Goal: Task Accomplishment & Management: Manage account settings

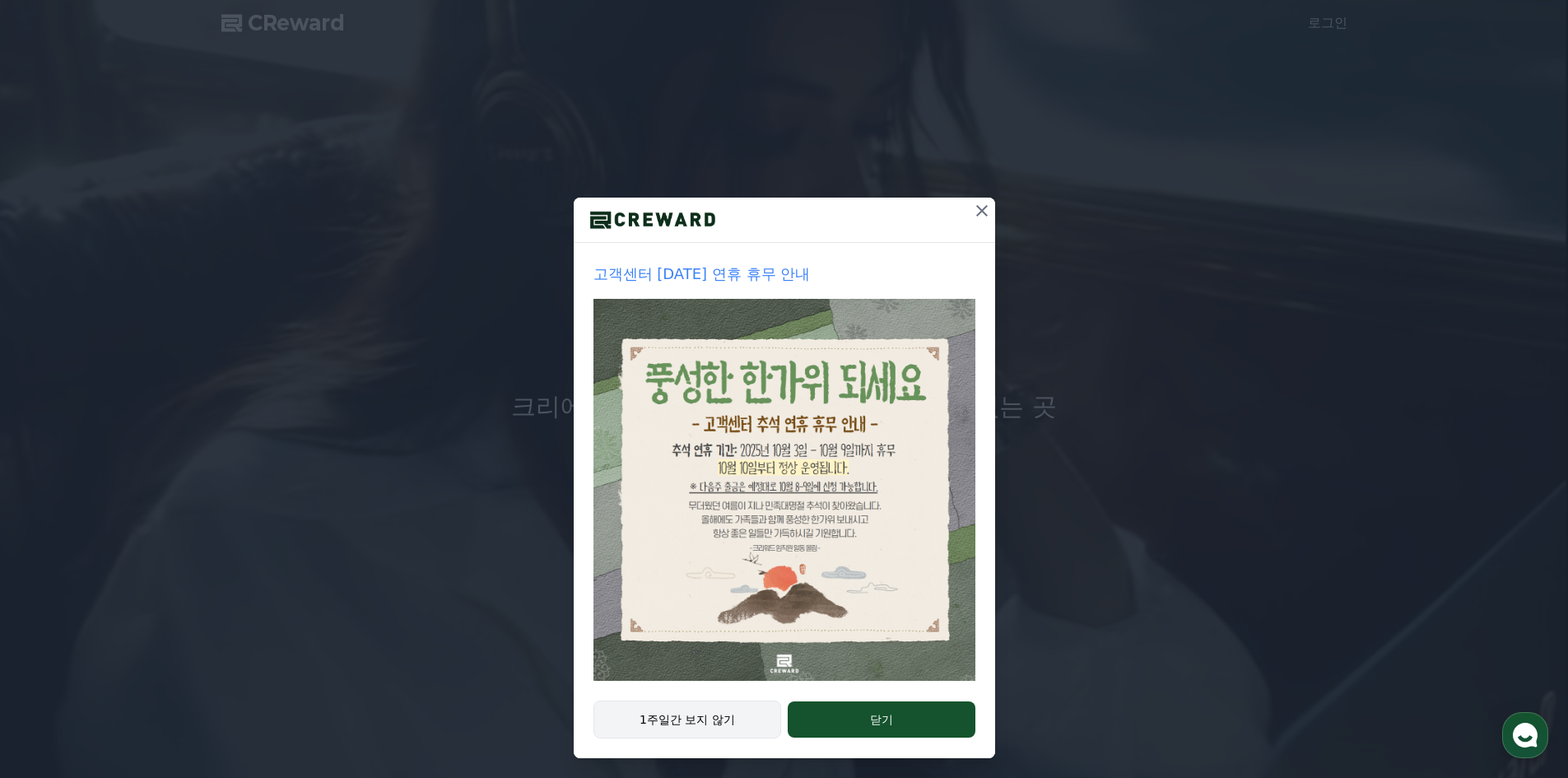
click at [725, 714] on button "1주일간 보지 않기" at bounding box center [688, 719] width 189 height 38
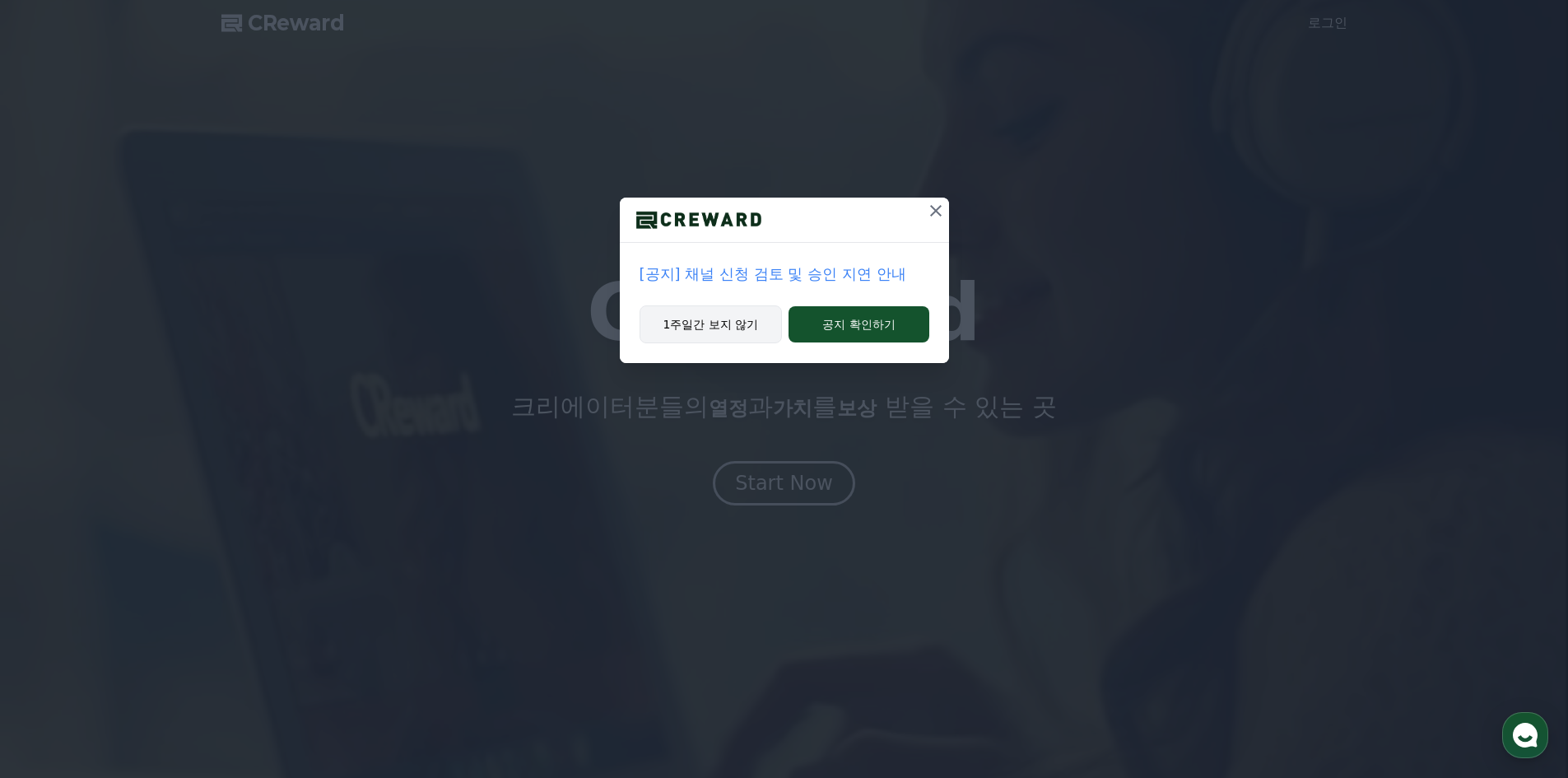
click at [758, 324] on button "1주일간 보지 않기" at bounding box center [710, 325] width 143 height 38
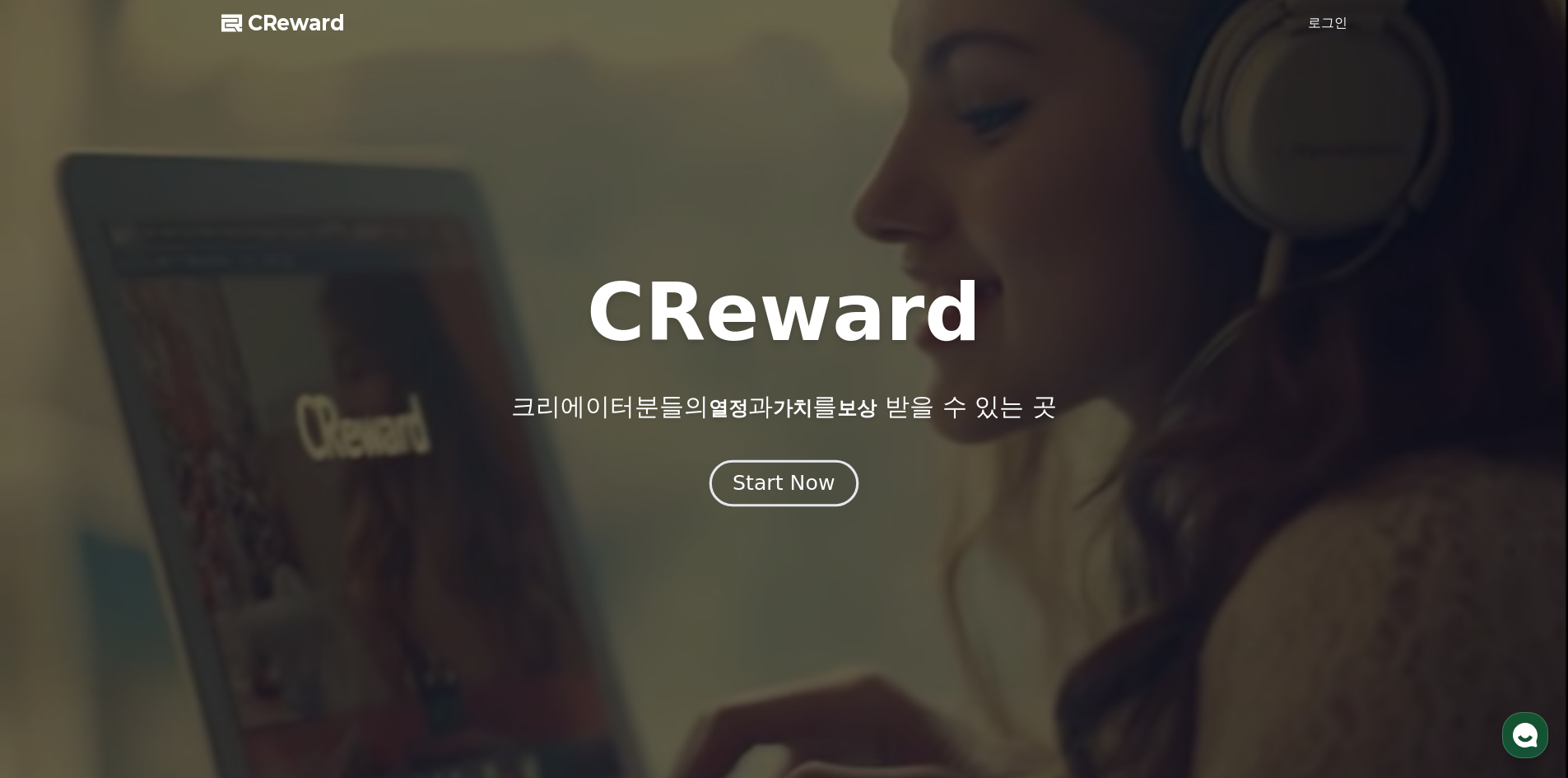
click at [808, 494] on div "Start Now" at bounding box center [783, 483] width 102 height 28
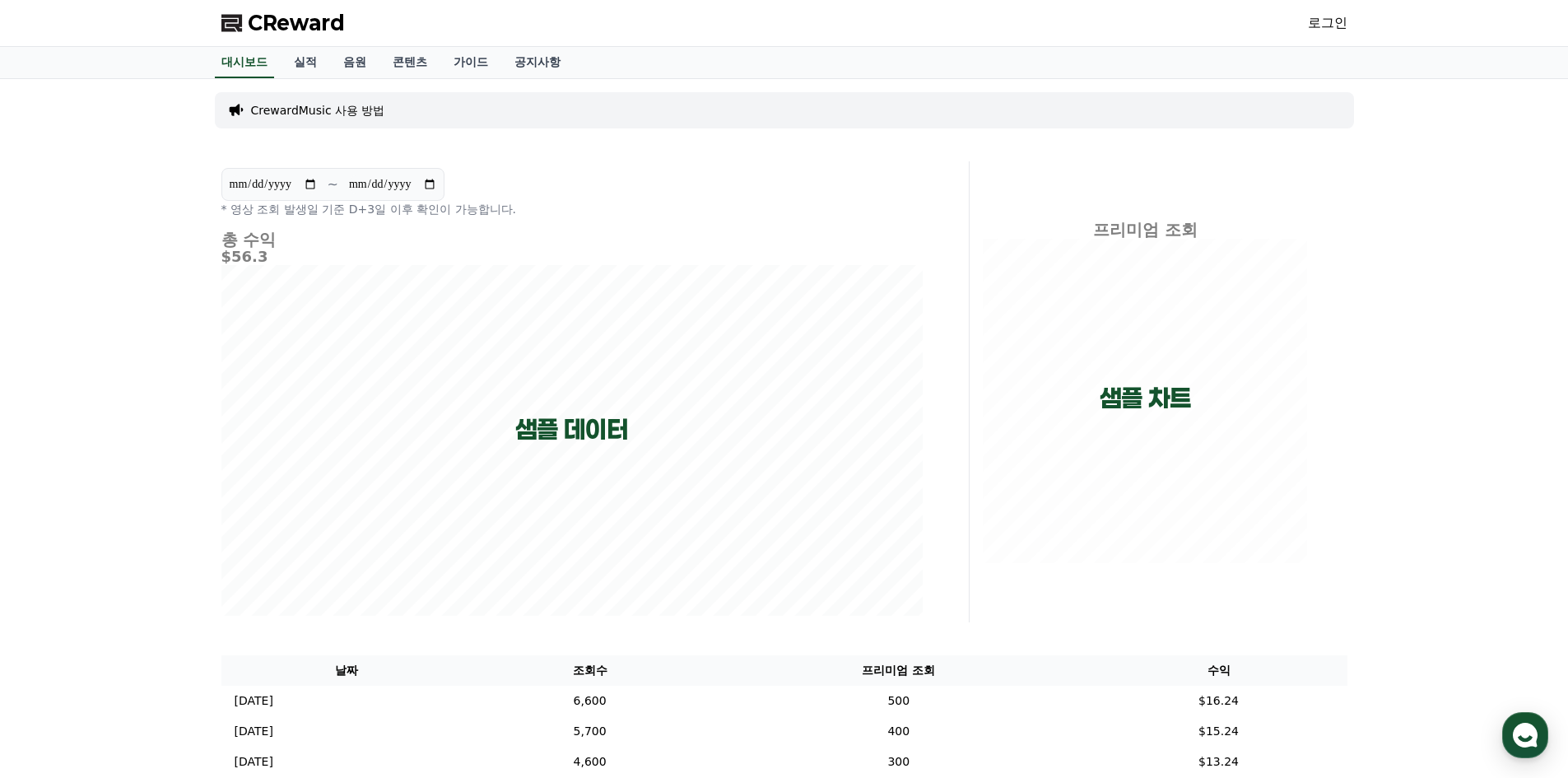
click at [1327, 26] on link "로그인" at bounding box center [1327, 23] width 40 height 20
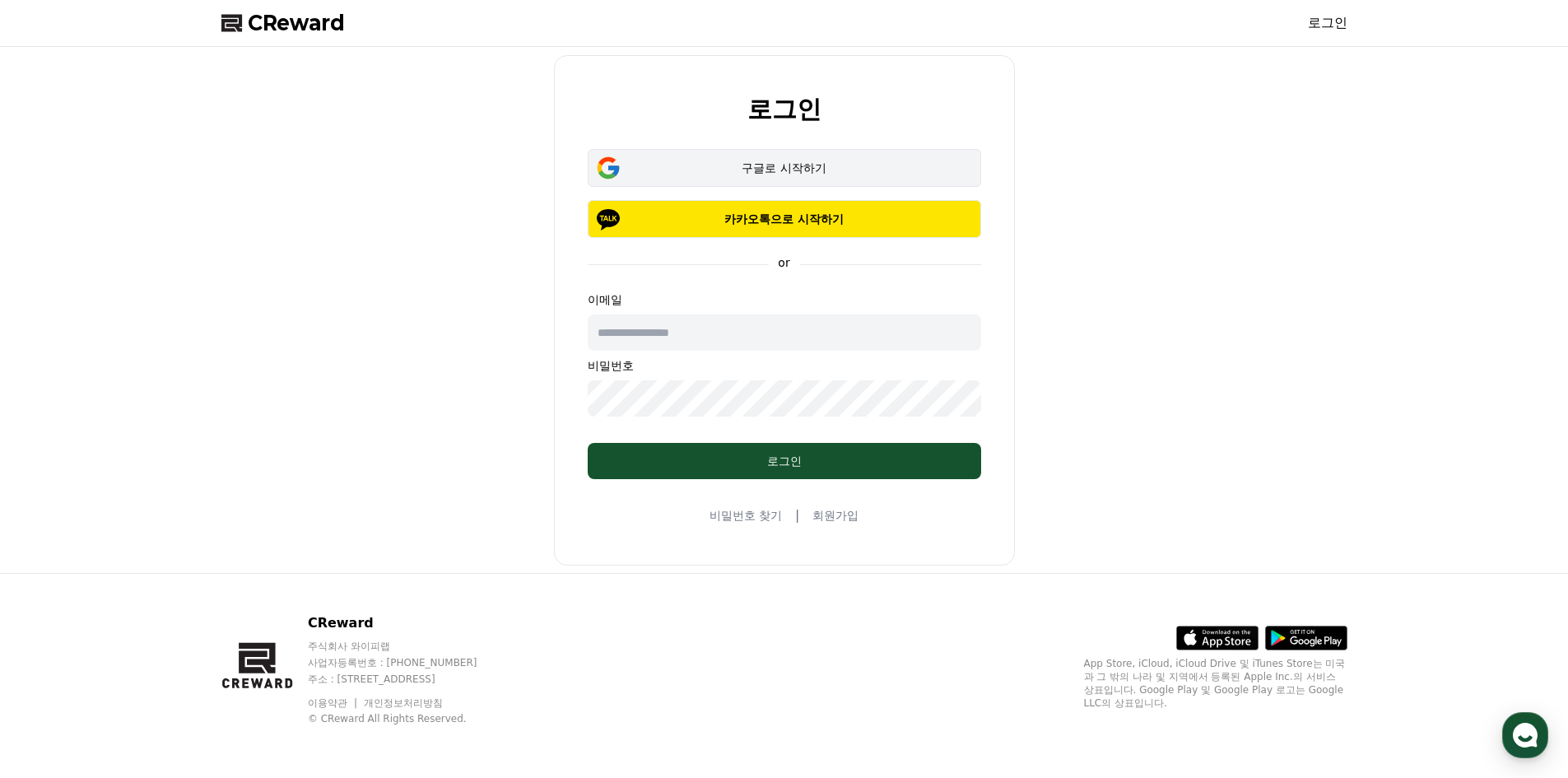
click at [817, 173] on div "구글로 시작하기" at bounding box center [784, 167] width 345 height 16
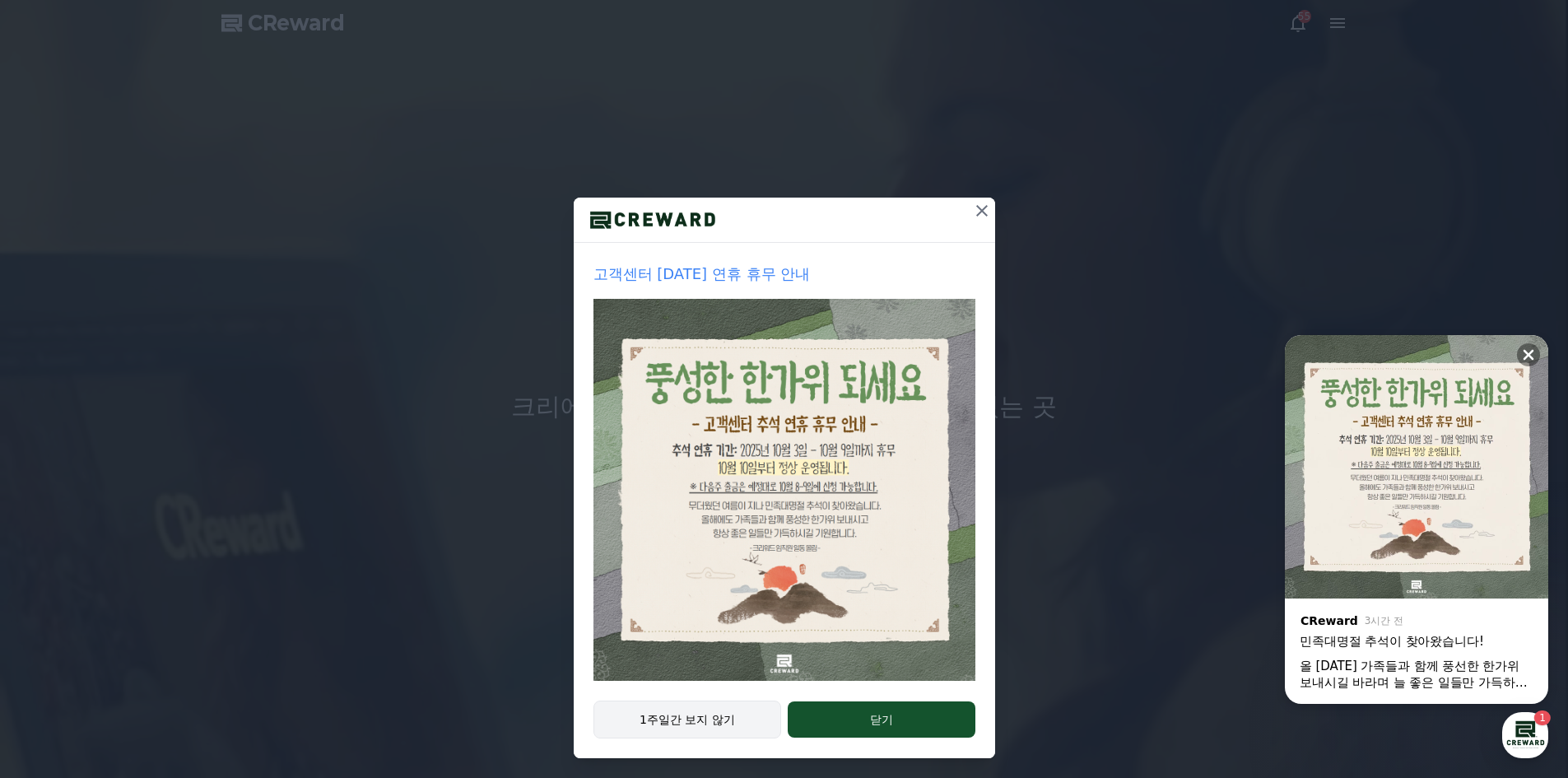
click at [736, 710] on button "1주일간 보지 않기" at bounding box center [688, 719] width 189 height 38
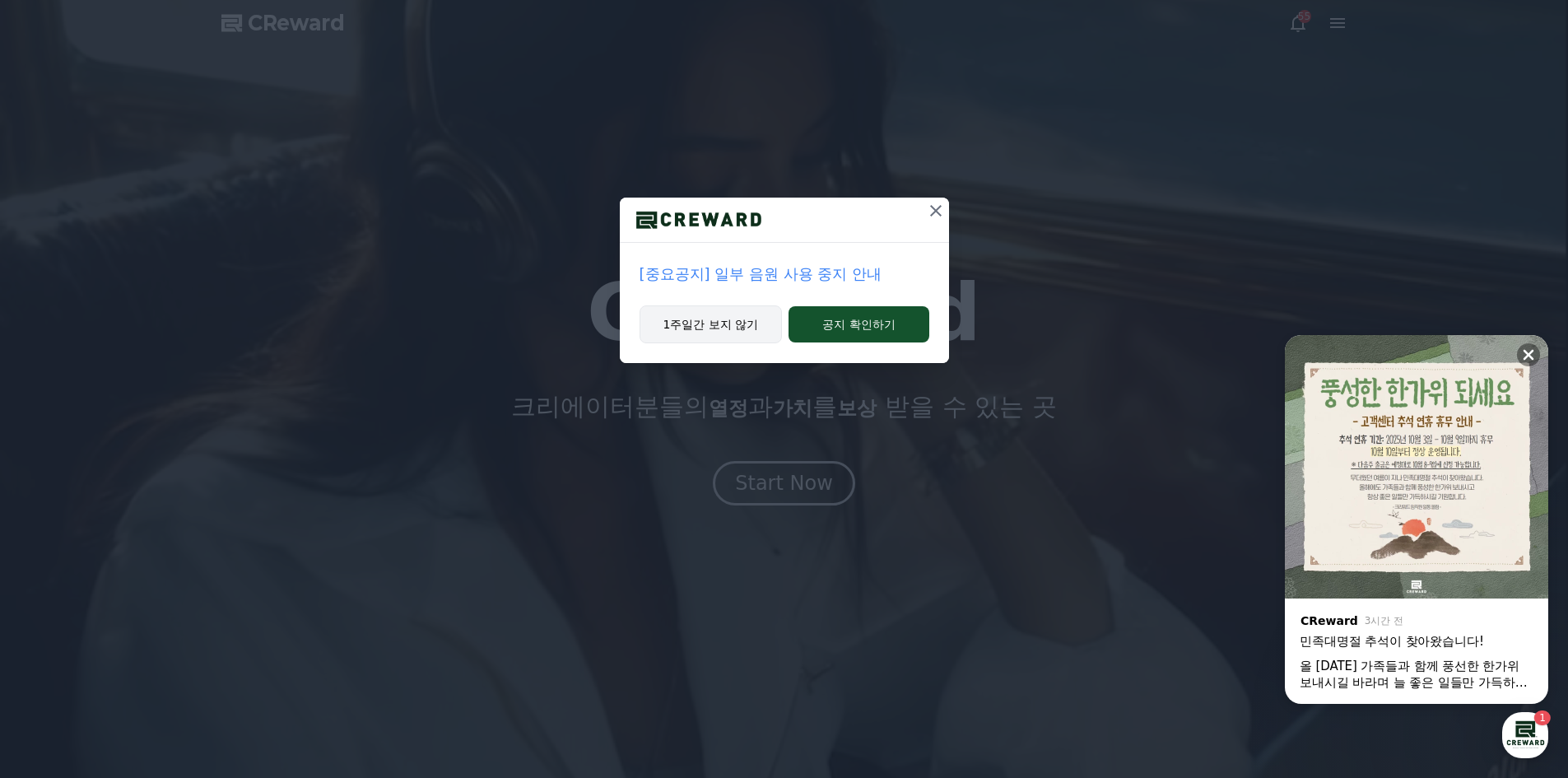
click at [717, 331] on button "1주일간 보지 않기" at bounding box center [710, 325] width 143 height 38
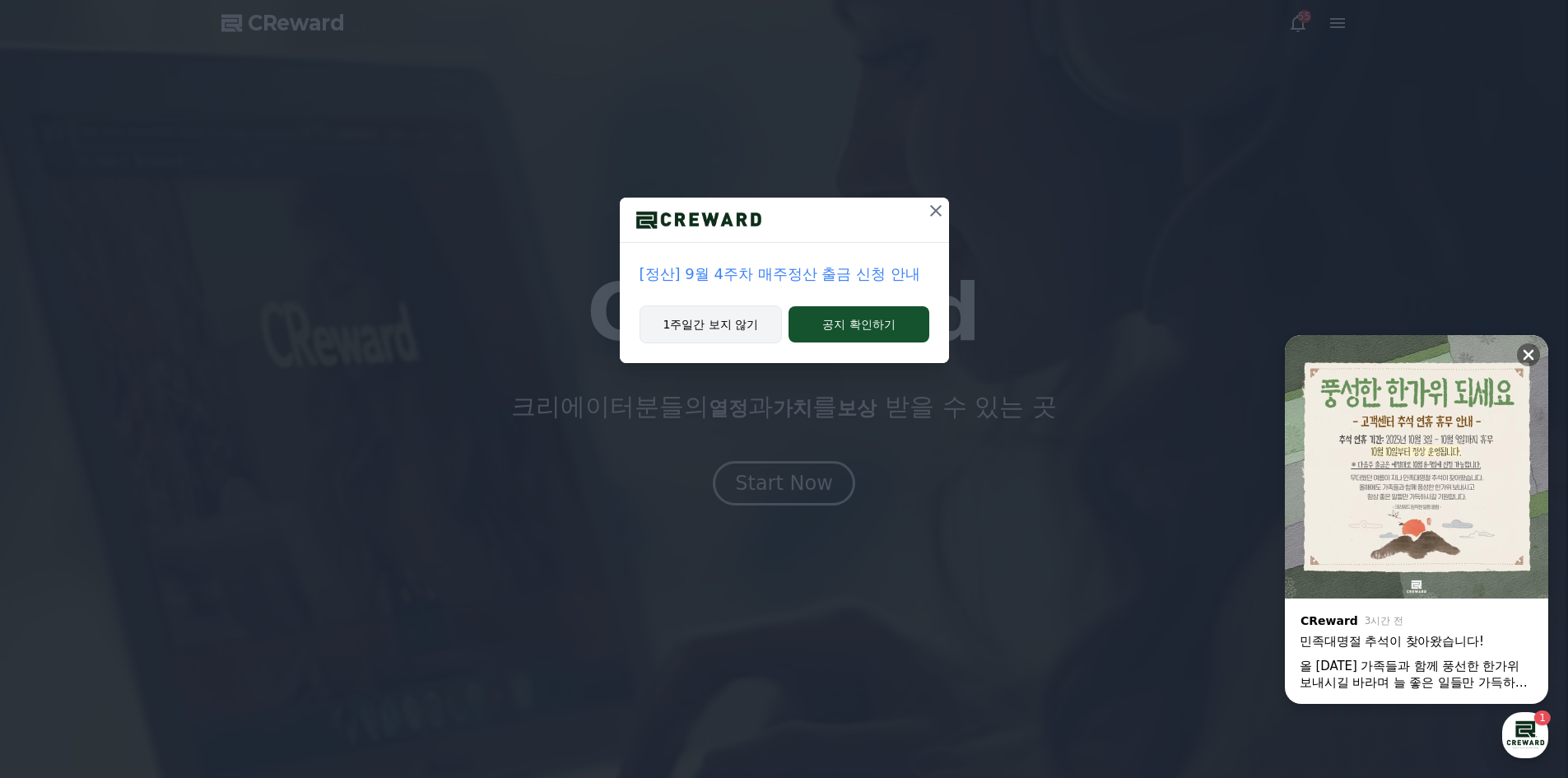
click at [762, 341] on button "1주일간 보지 않기" at bounding box center [710, 325] width 143 height 38
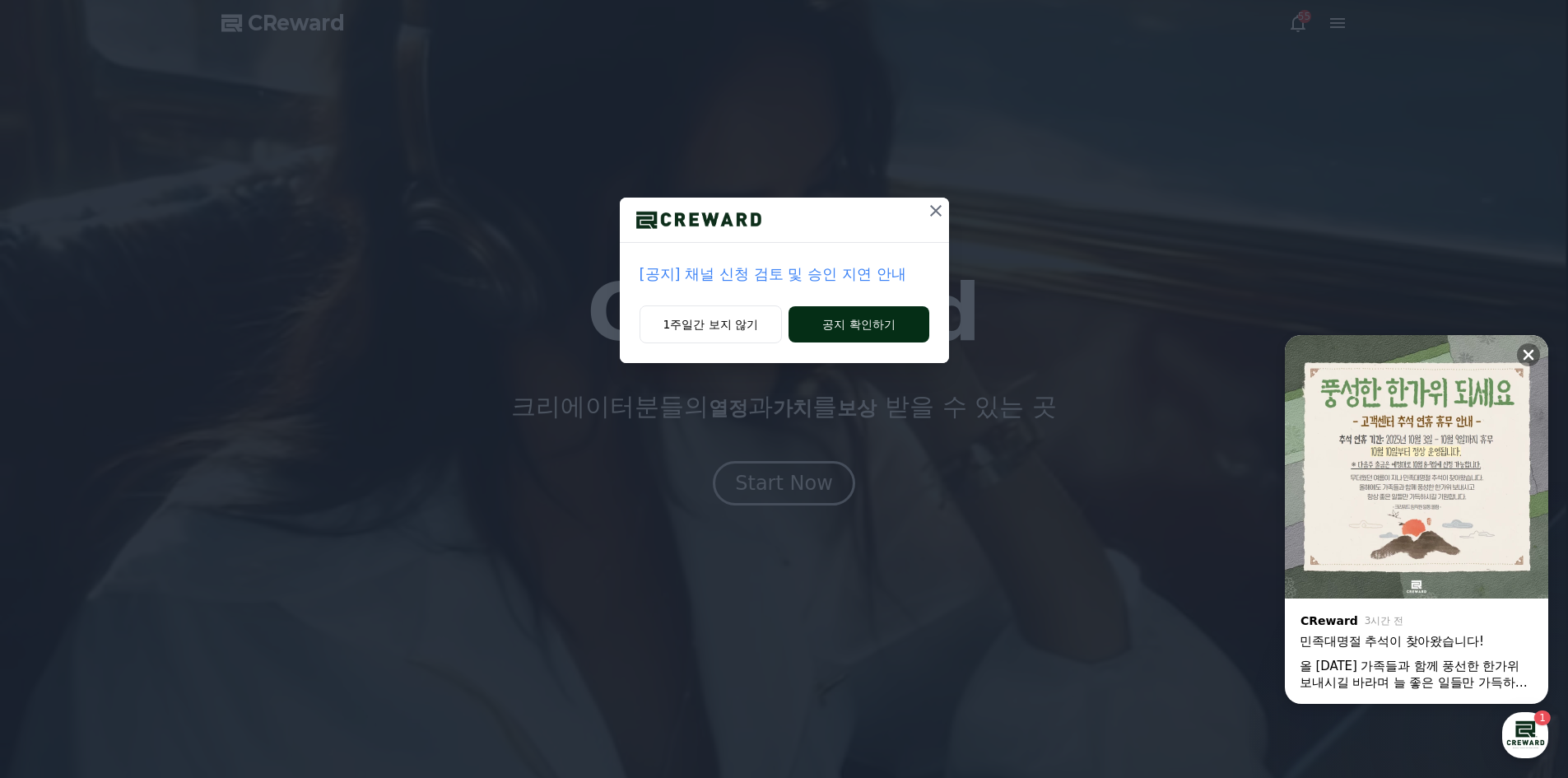
click at [855, 328] on button "공지 확인하기" at bounding box center [858, 325] width 140 height 36
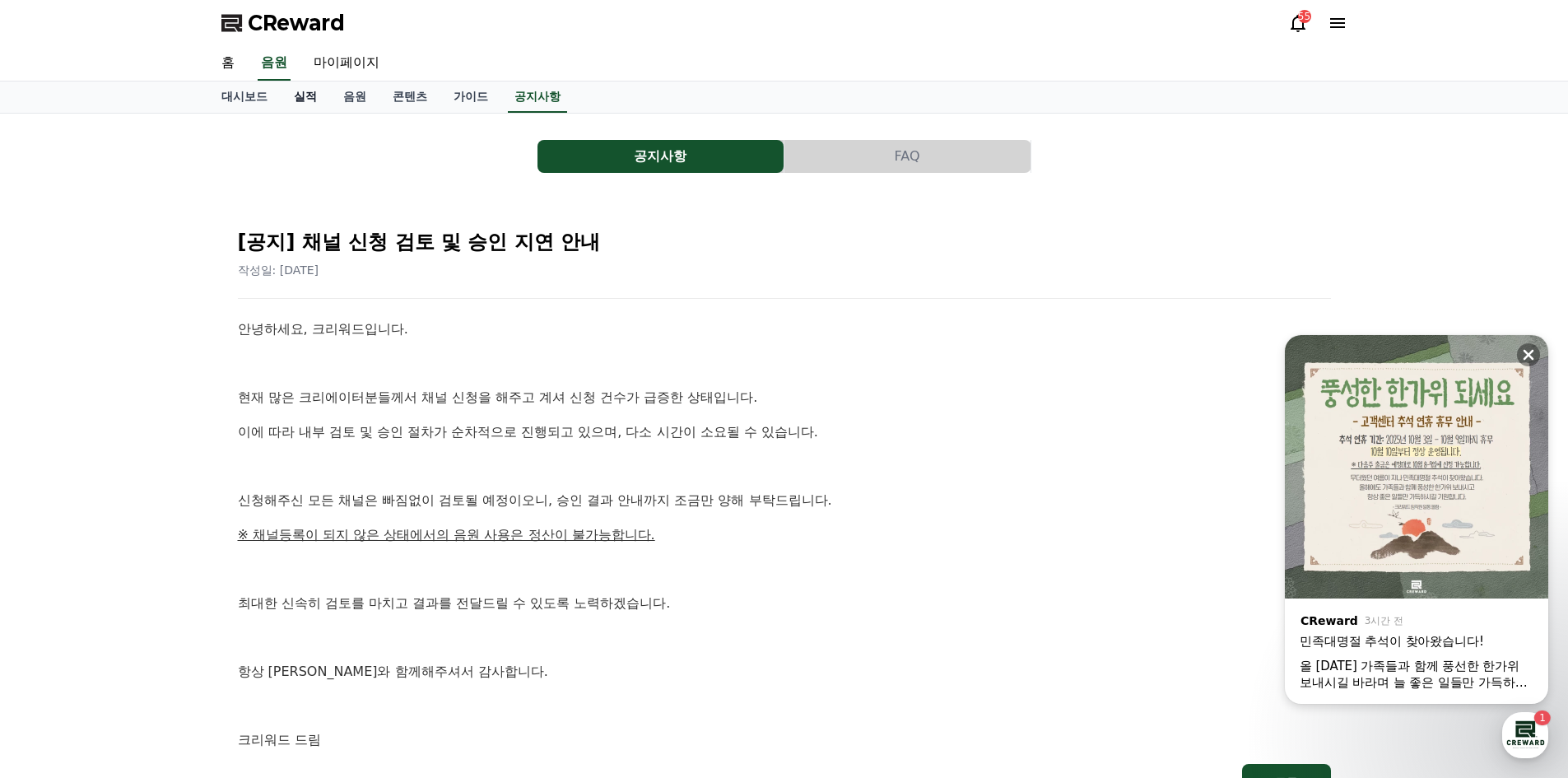
click at [296, 97] on link "실적" at bounding box center [305, 97] width 49 height 31
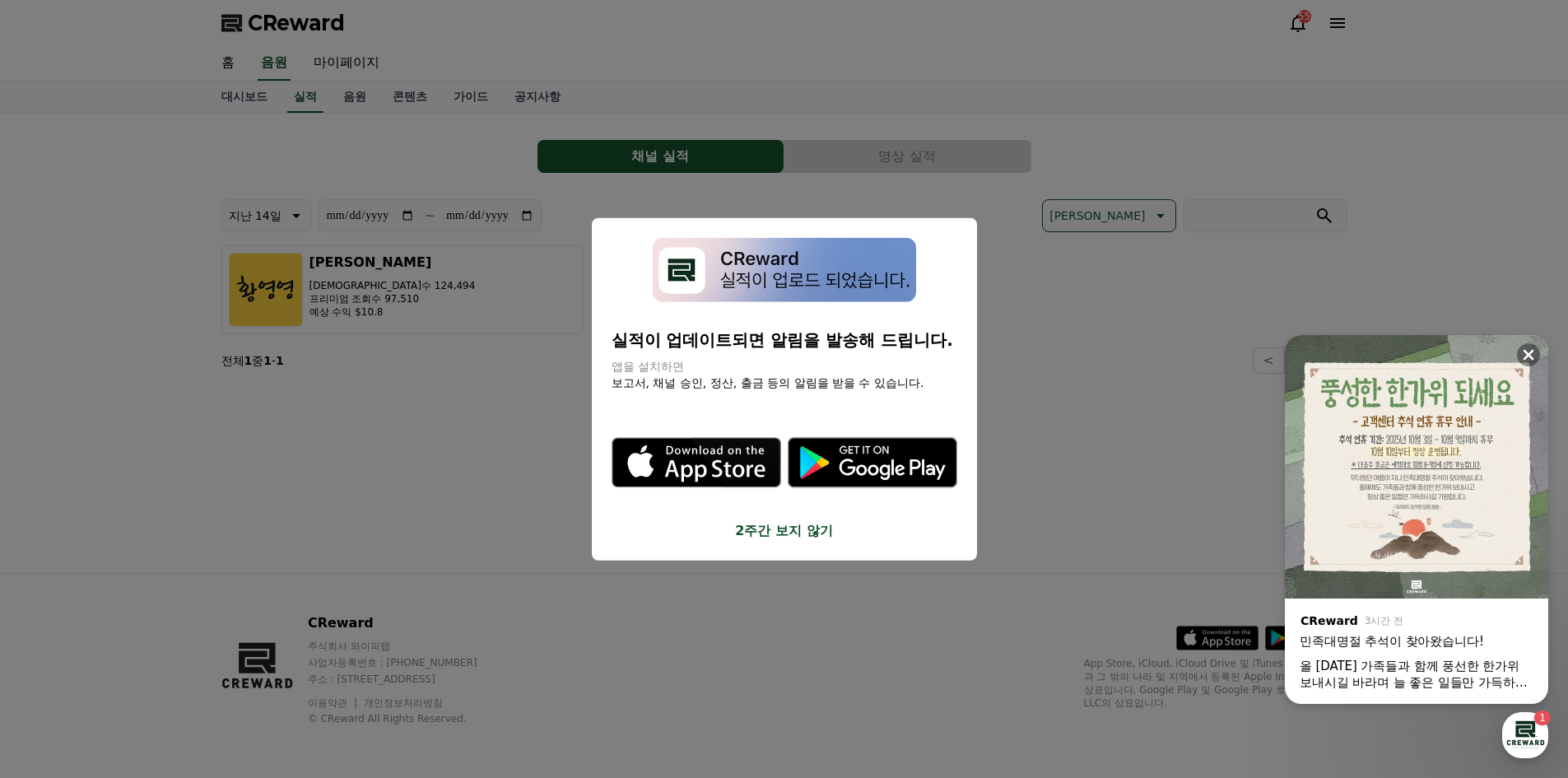
click at [764, 525] on button "2주간 보지 않기" at bounding box center [784, 530] width 345 height 20
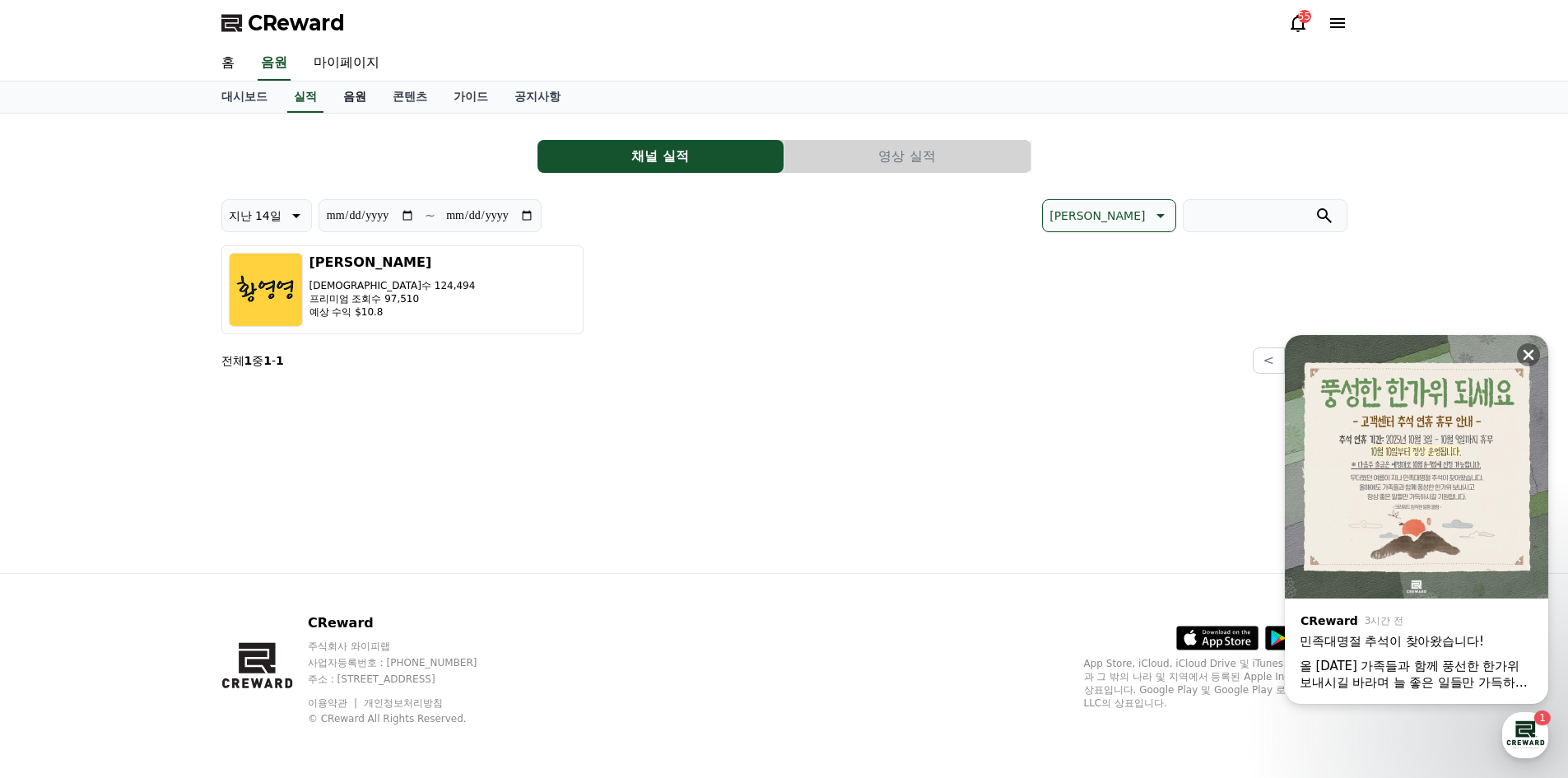
click at [352, 87] on link "음원" at bounding box center [354, 97] width 49 height 31
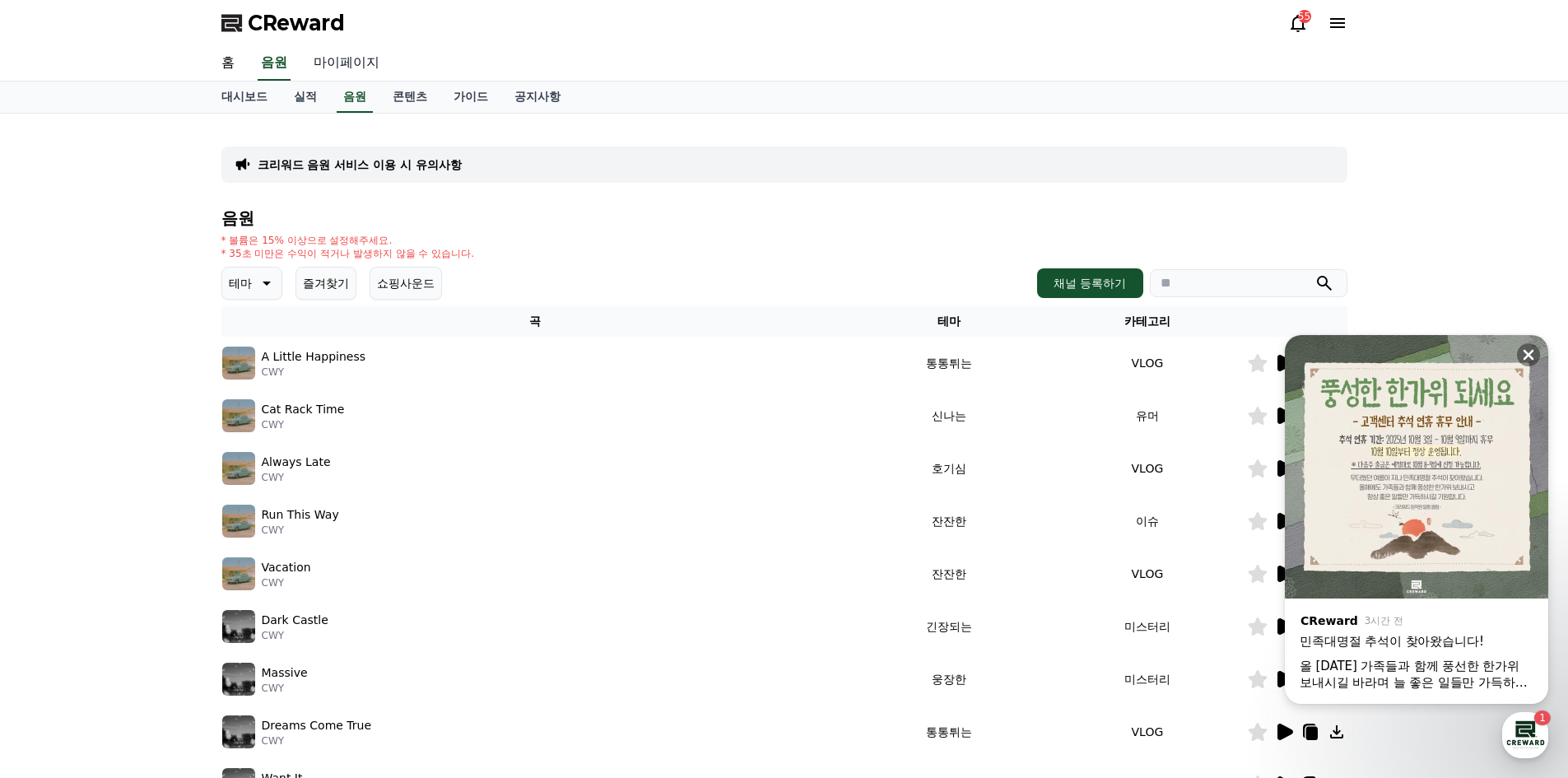
click at [353, 74] on link "마이페이지" at bounding box center [346, 63] width 93 height 35
select select "**********"
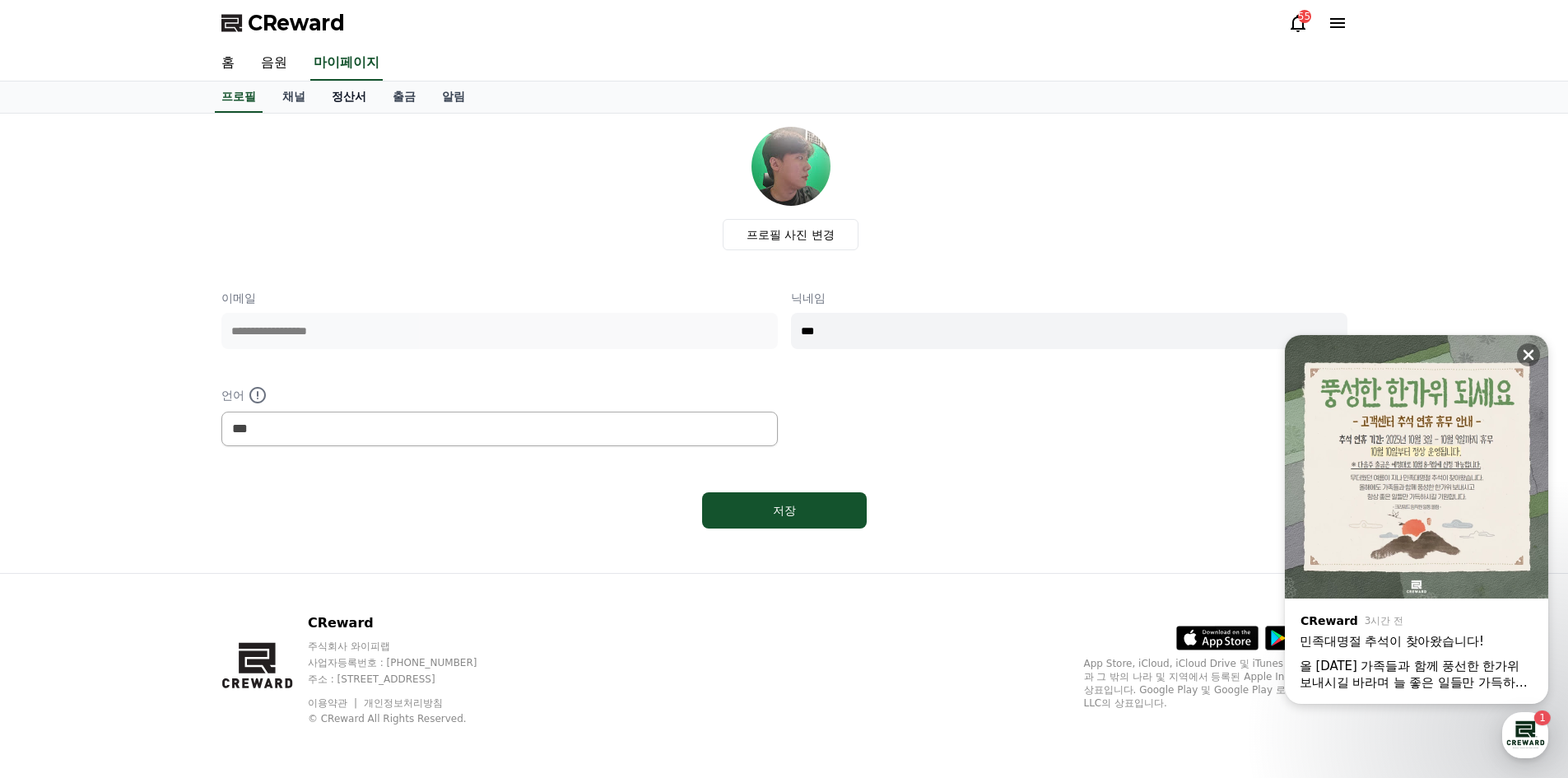
click at [355, 100] on link "정산서" at bounding box center [349, 97] width 61 height 31
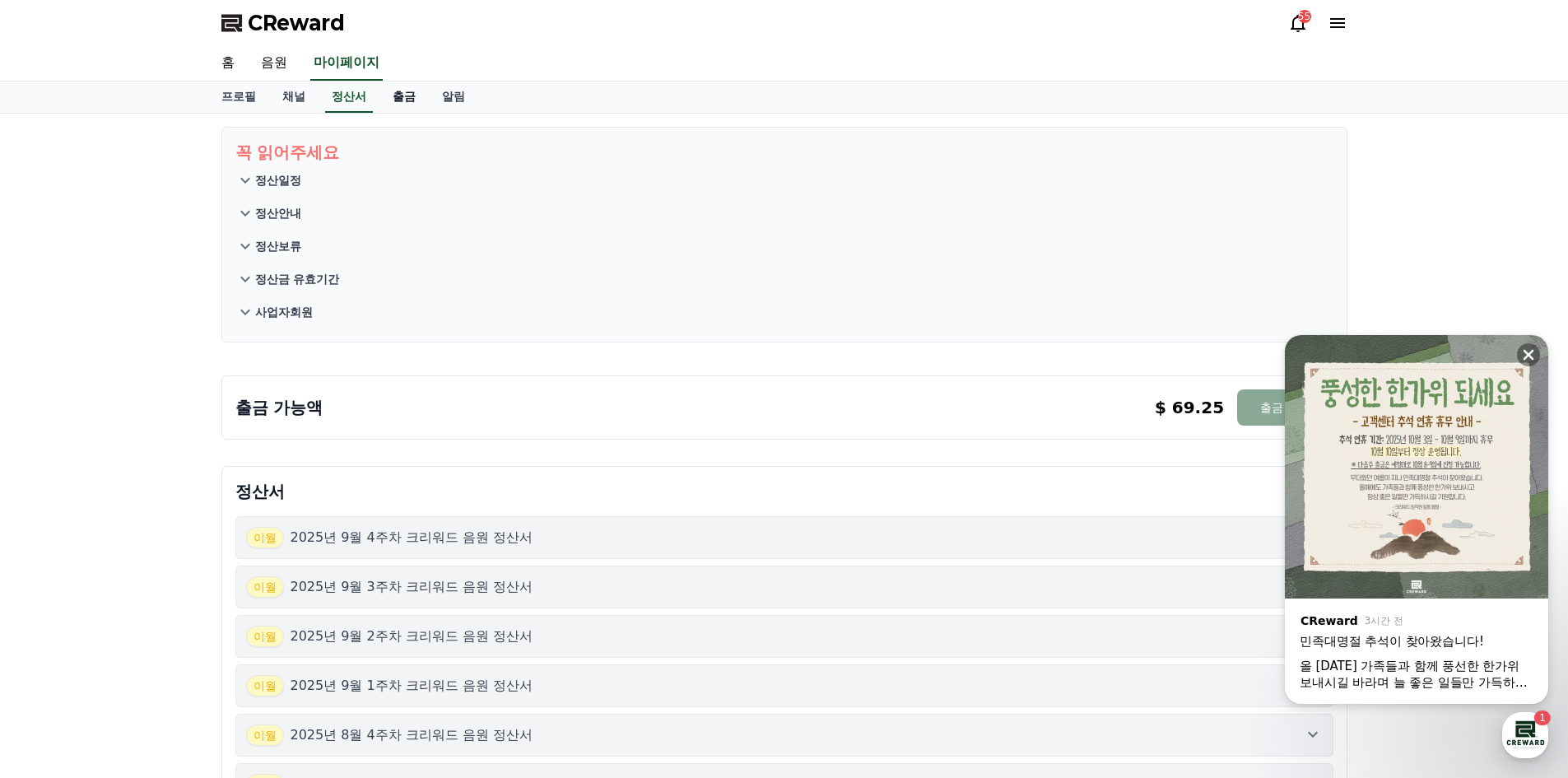
click at [388, 100] on link "출금" at bounding box center [403, 97] width 49 height 31
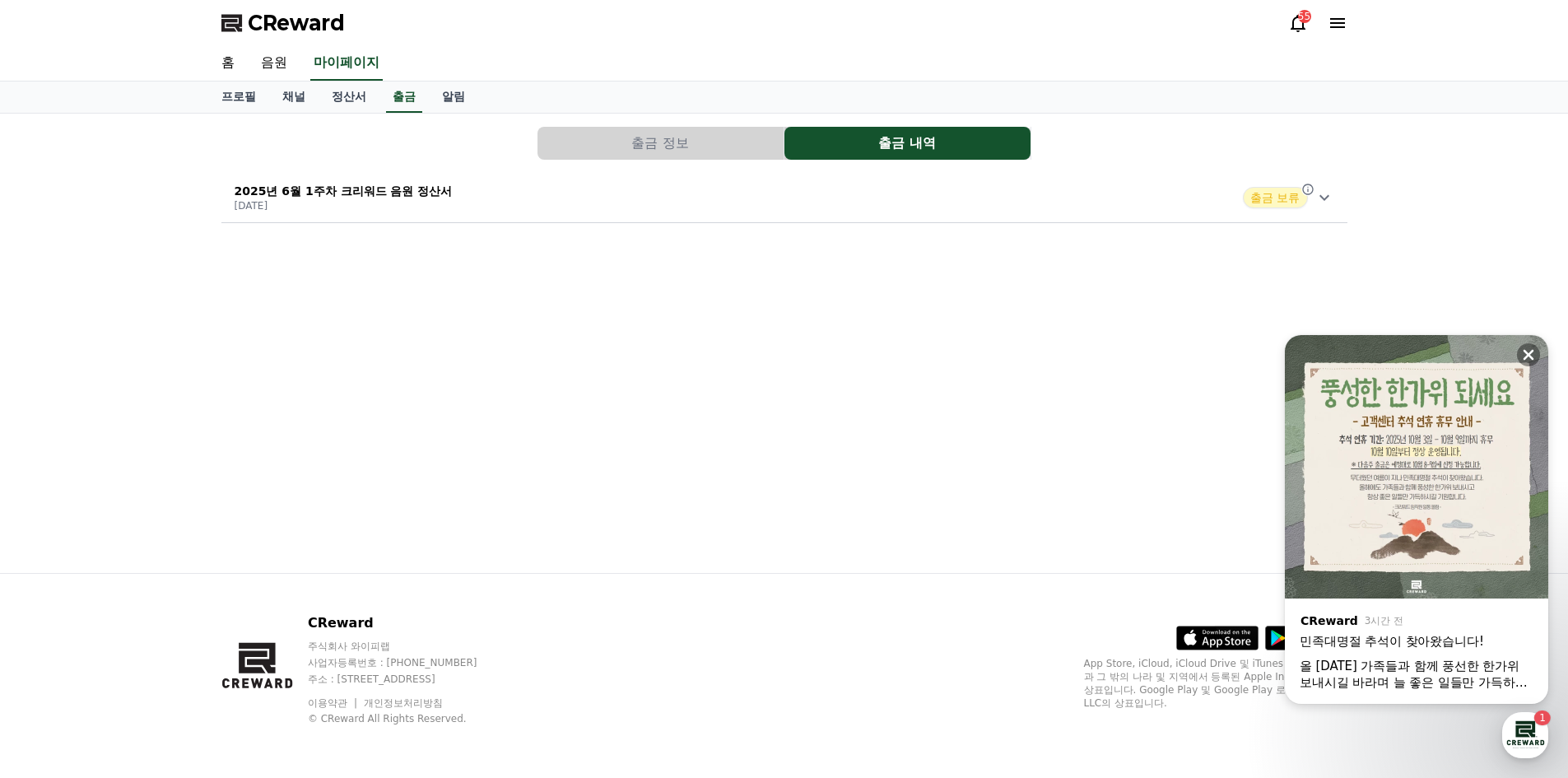
click at [621, 146] on button "출금 정보" at bounding box center [660, 143] width 246 height 33
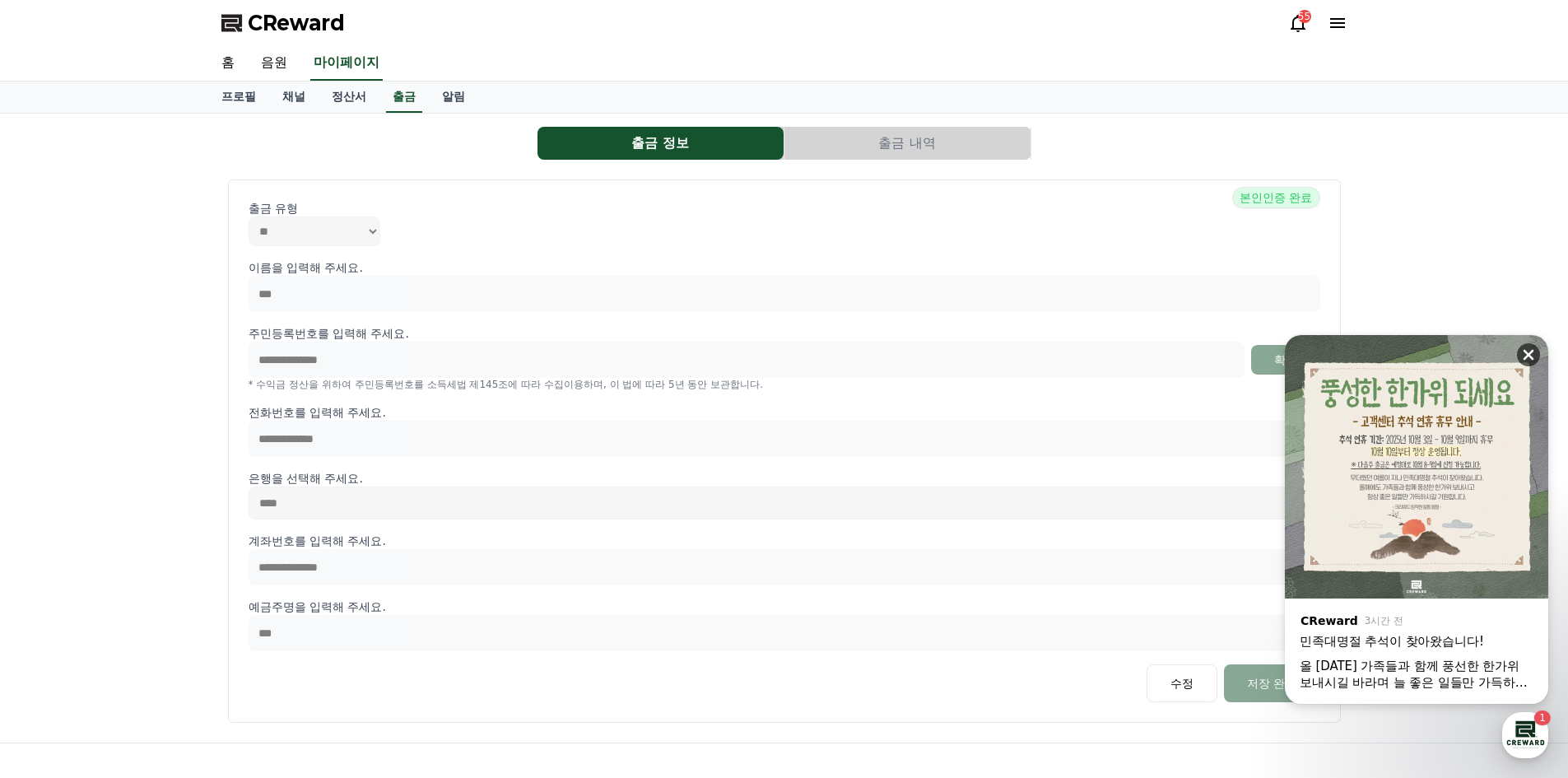
click at [1520, 350] on icon at bounding box center [1527, 354] width 16 height 16
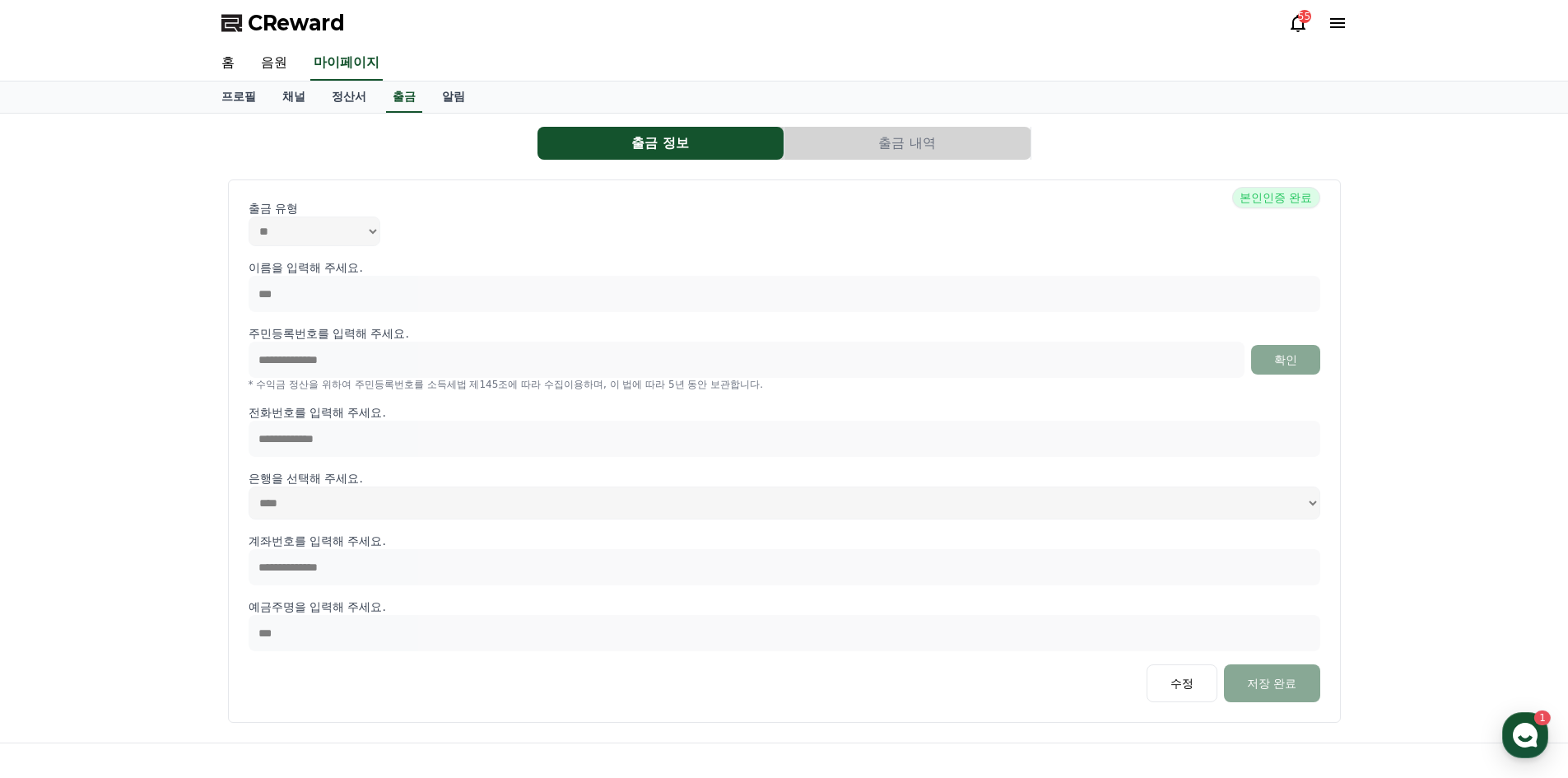
click at [832, 148] on button "출금 내역" at bounding box center [907, 143] width 246 height 33
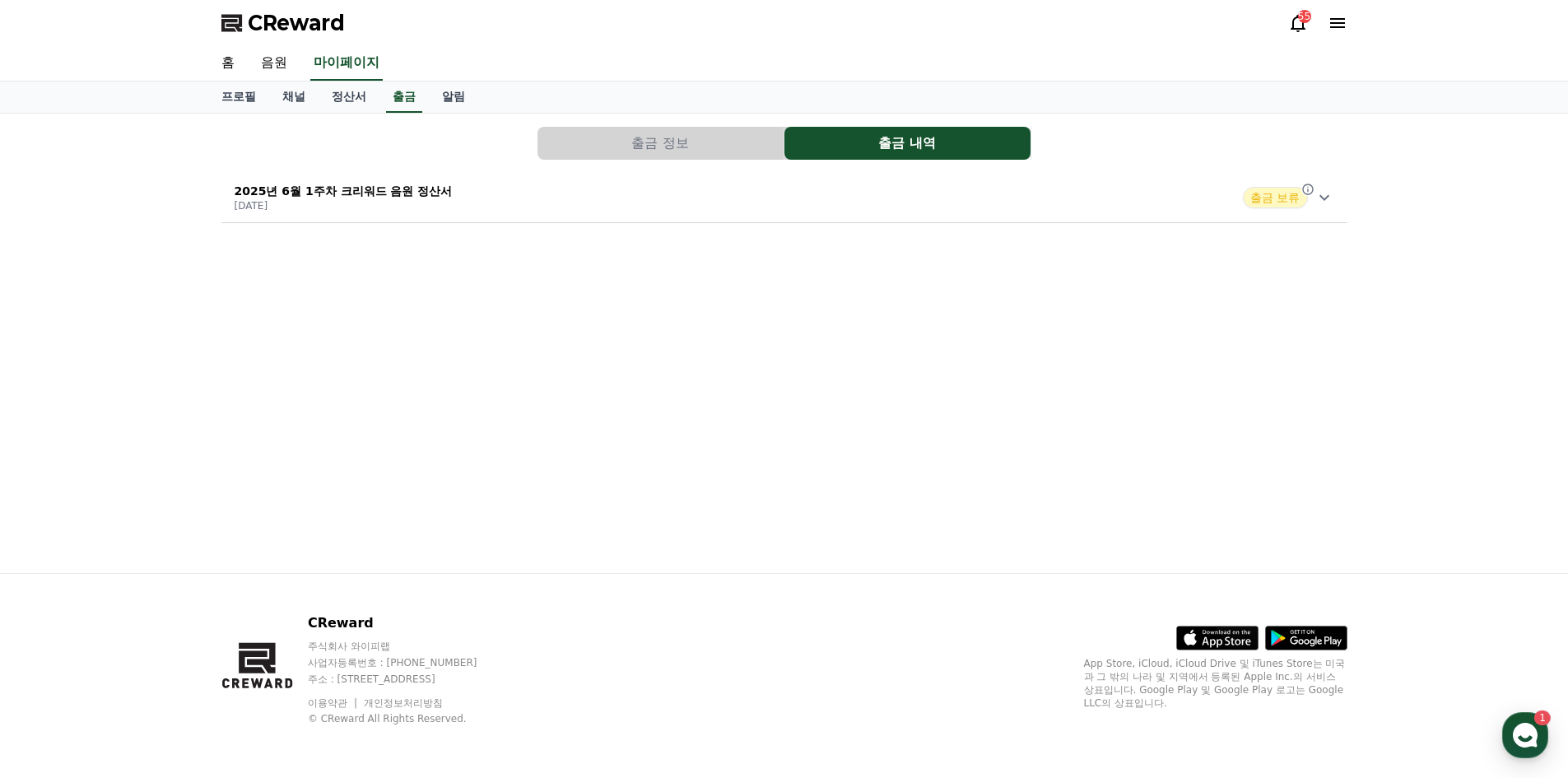
click at [1245, 201] on span "출금 보류" at bounding box center [1275, 197] width 64 height 22
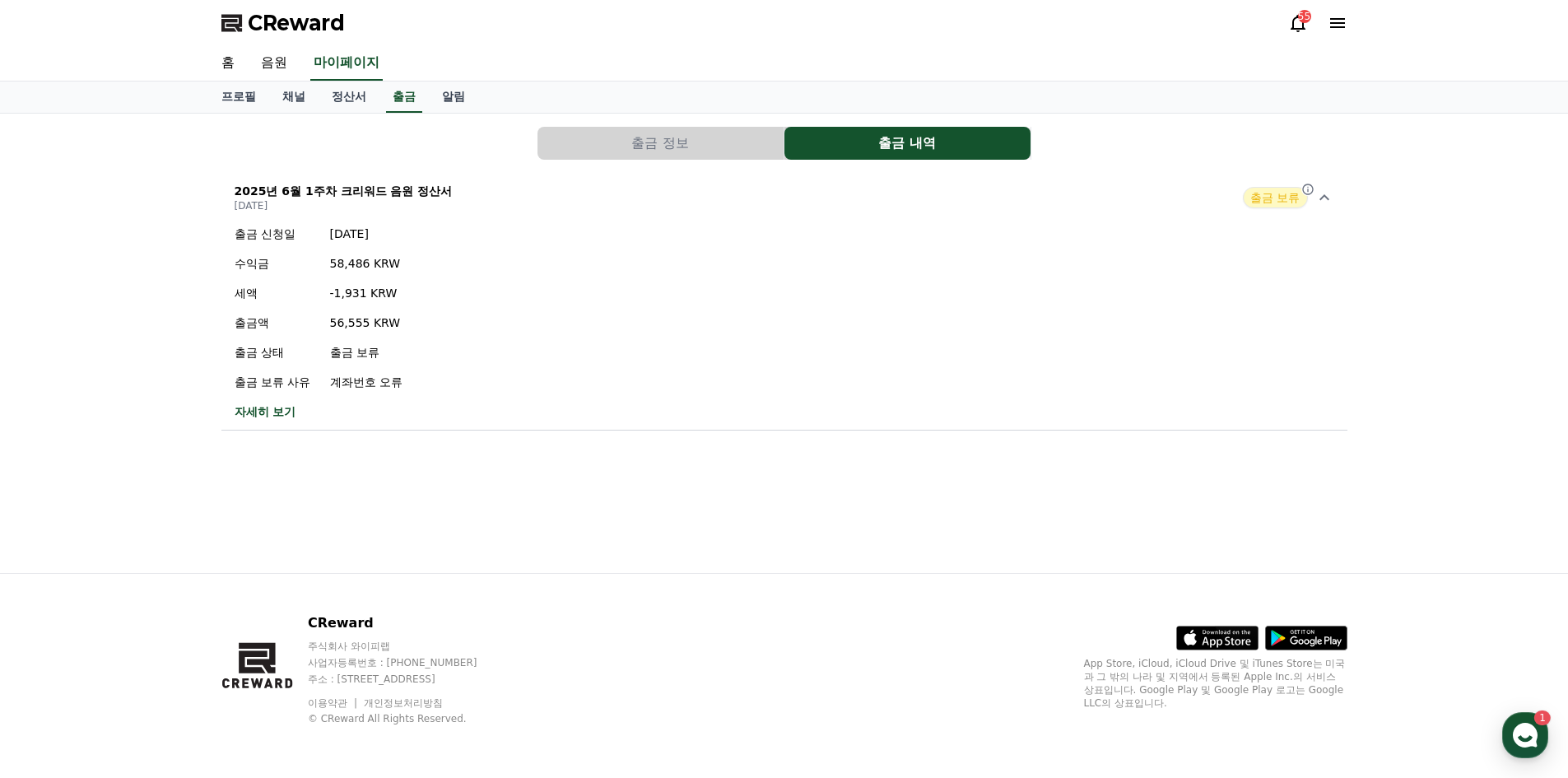
click at [648, 152] on button "출금 정보" at bounding box center [660, 143] width 246 height 33
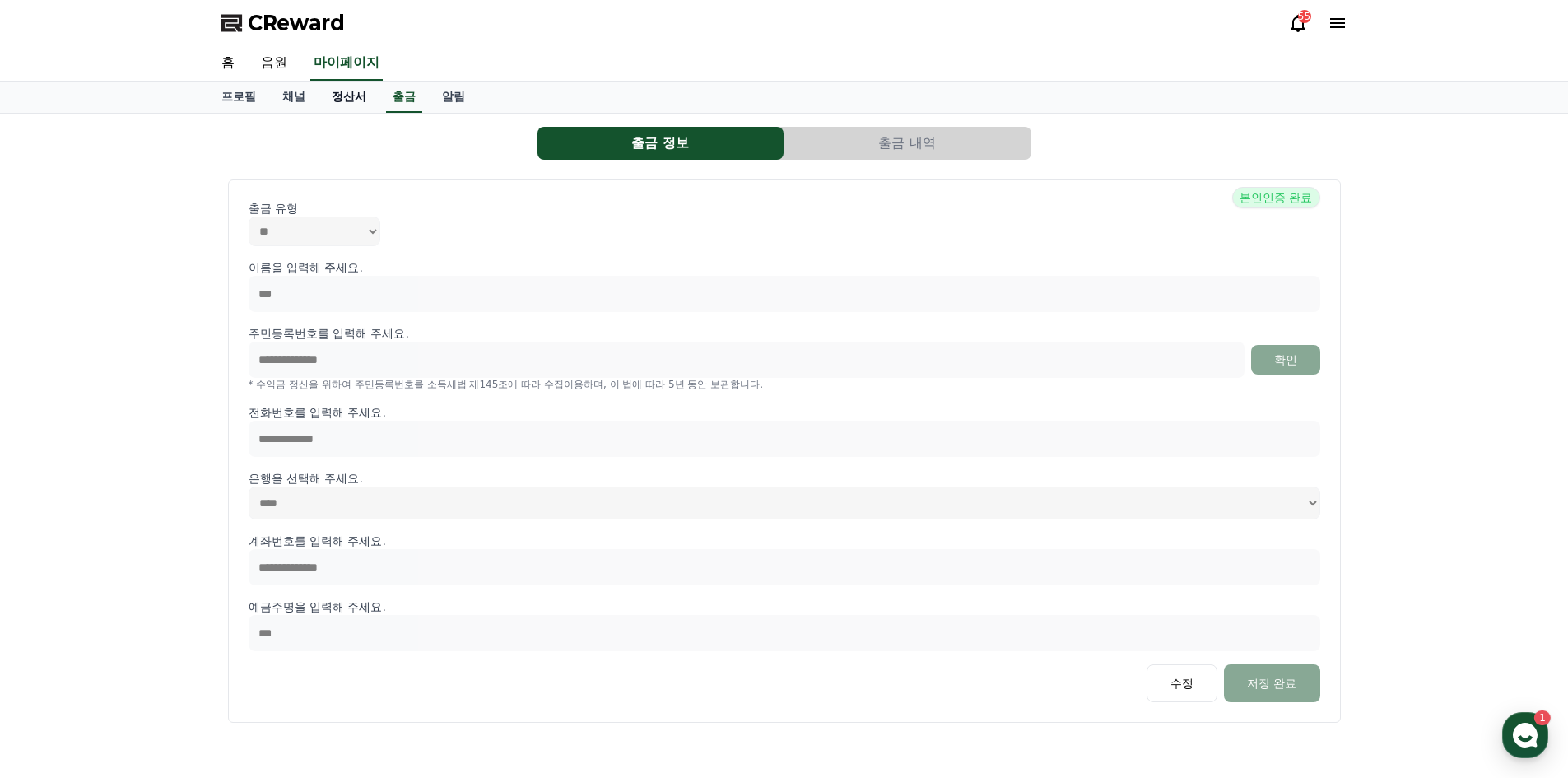
click at [348, 97] on link "정산서" at bounding box center [349, 97] width 61 height 31
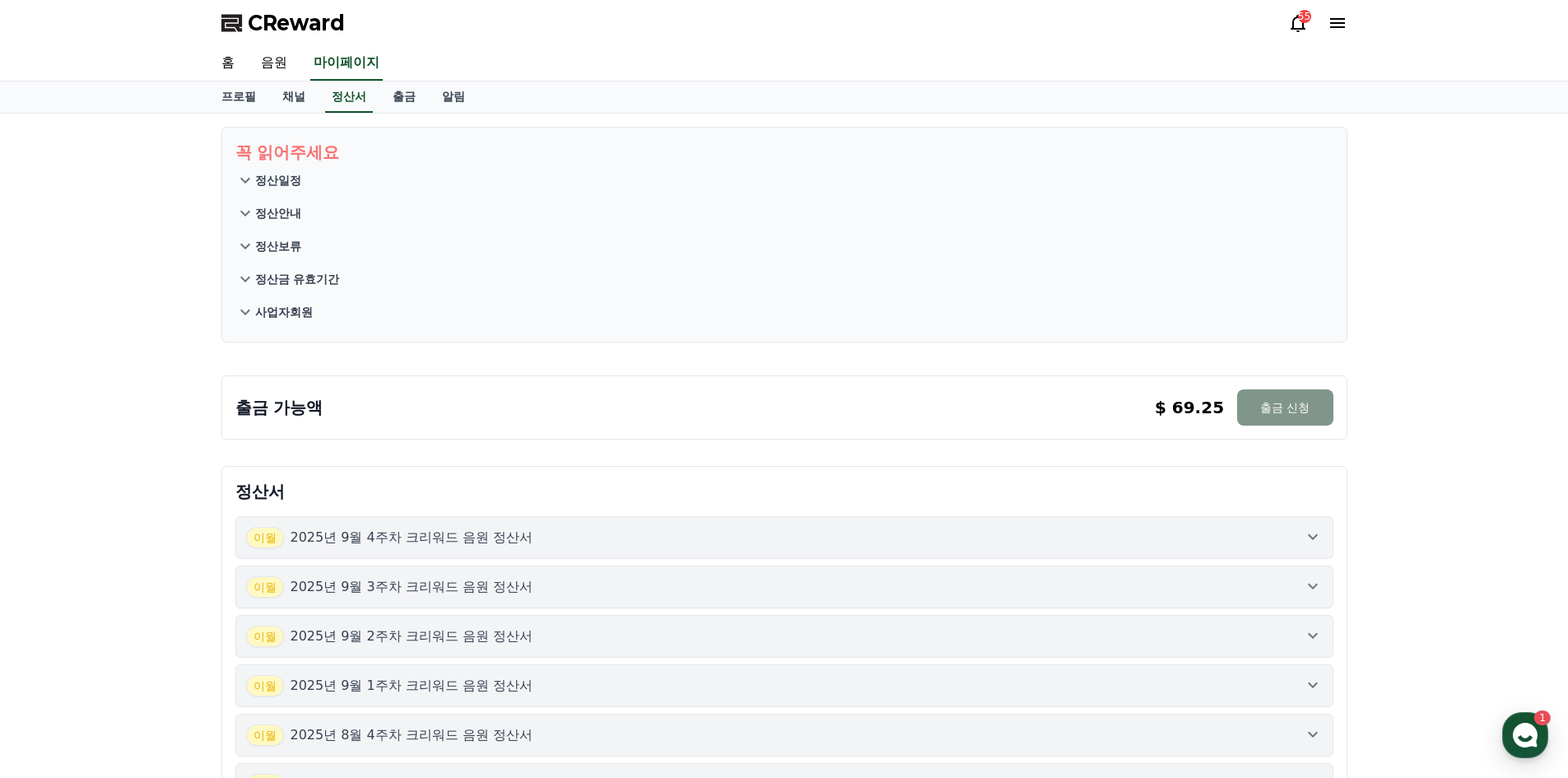
click at [1277, 403] on button "출금 신청" at bounding box center [1284, 408] width 95 height 36
